Goal: Transaction & Acquisition: Book appointment/travel/reservation

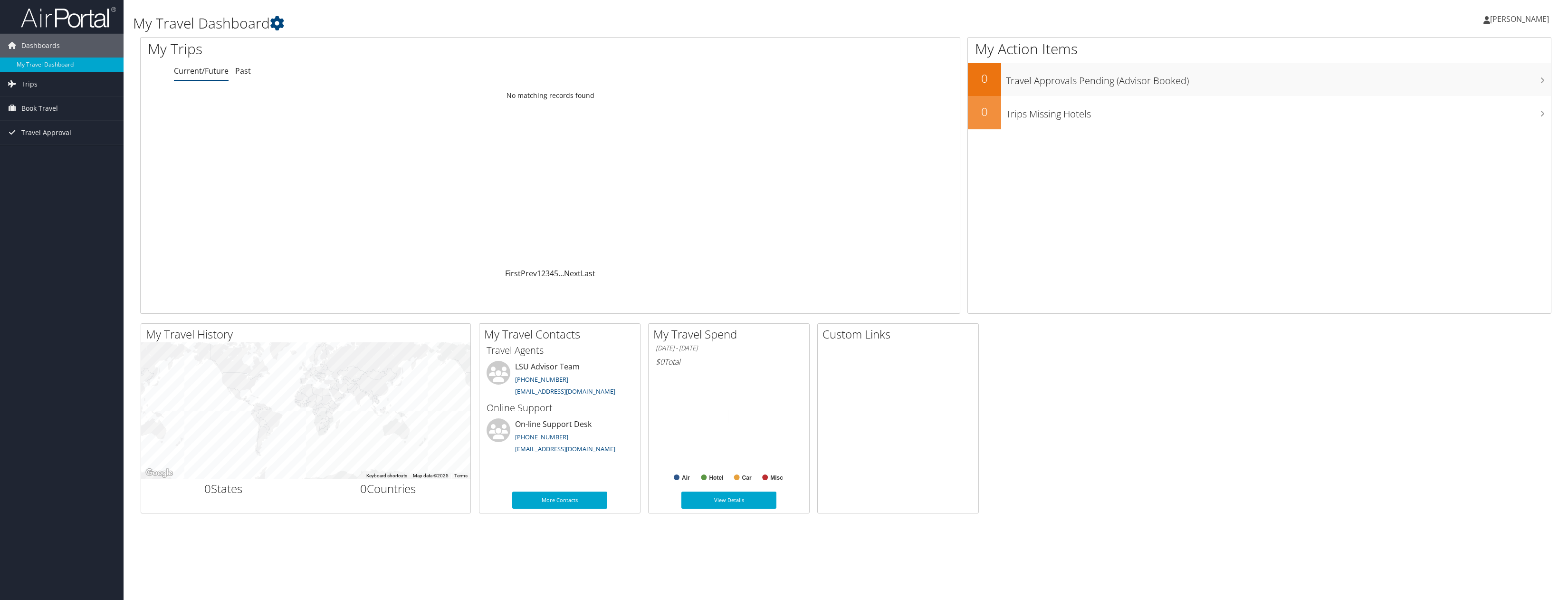
click at [1516, 16] on span "[PERSON_NAME]" at bounding box center [1519, 19] width 59 height 10
click at [1465, 52] on link "My Settings" at bounding box center [1496, 52] width 106 height 16
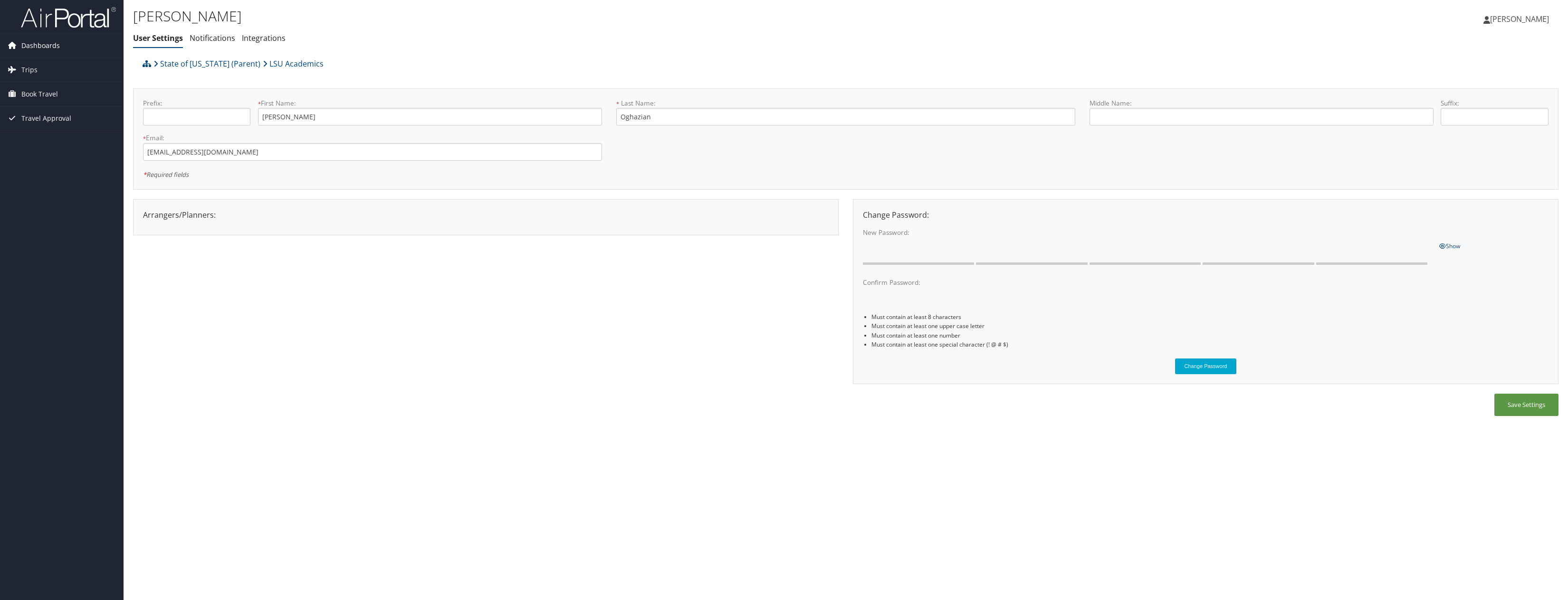
click at [42, 43] on span "Dashboards" at bounding box center [40, 45] width 38 height 24
click at [46, 64] on link "My Travel Dashboard" at bounding box center [61, 64] width 124 height 14
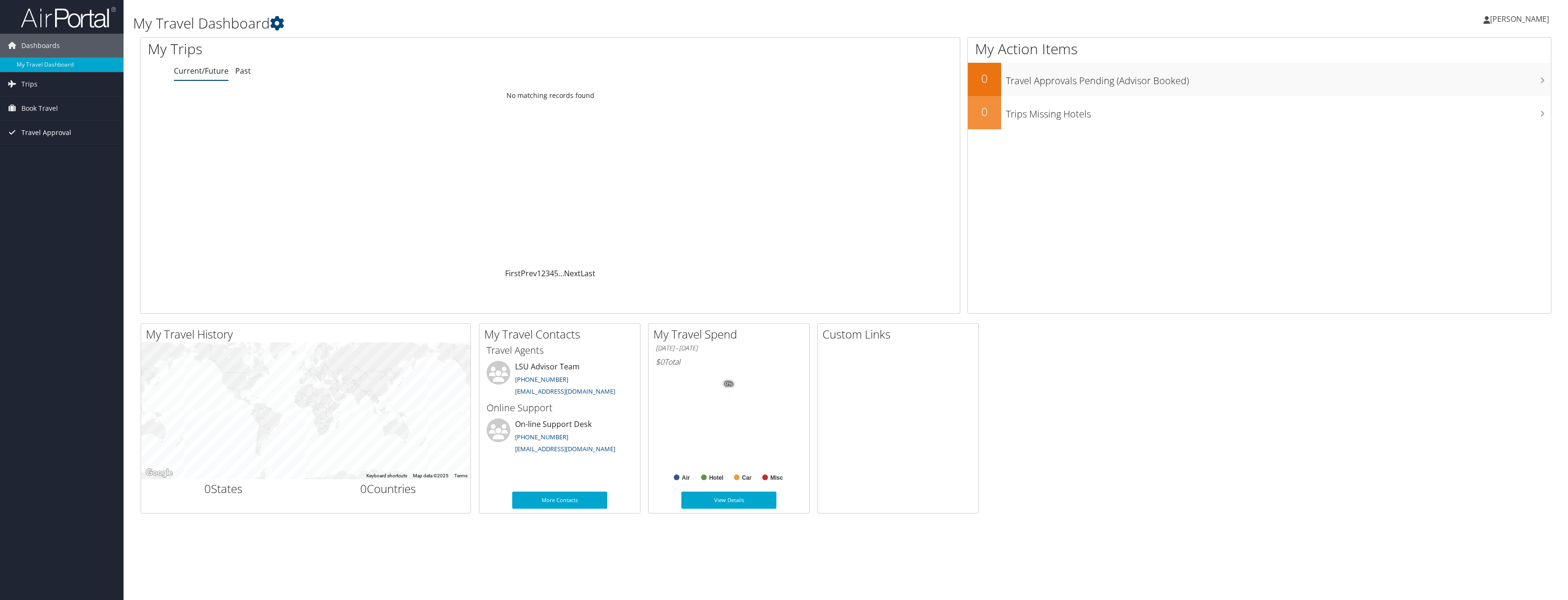
click at [50, 132] on span "Travel Approval" at bounding box center [46, 132] width 50 height 24
click at [51, 111] on span "Book Travel" at bounding box center [40, 108] width 37 height 24
click at [46, 139] on link "Book/Manage Online Trips" at bounding box center [61, 141] width 124 height 14
